Goal: Task Accomplishment & Management: Complete application form

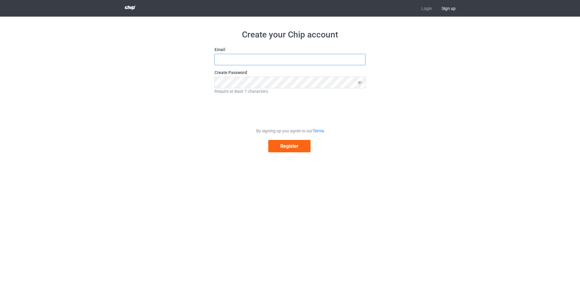
type input "[EMAIL_ADDRESS][DOMAIN_NAME]"
drag, startPoint x: 275, startPoint y: 61, endPoint x: 97, endPoint y: 55, distance: 177.4
click at [97, 55] on div "Create your Chip account Email [EMAIL_ADDRESS][DOMAIN_NAME] Create Password Req…" at bounding box center [290, 91] width 580 height 148
paste input "khoi2762"
type input "[EMAIL_ADDRESS][DOMAIN_NAME]"
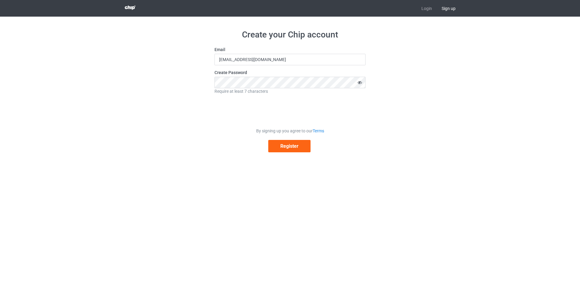
click at [359, 83] on icon at bounding box center [359, 82] width 11 height 11
click at [360, 83] on icon at bounding box center [359, 82] width 11 height 11
click at [298, 148] on button "Register" at bounding box center [289, 146] width 42 height 12
